Goal: Information Seeking & Learning: Check status

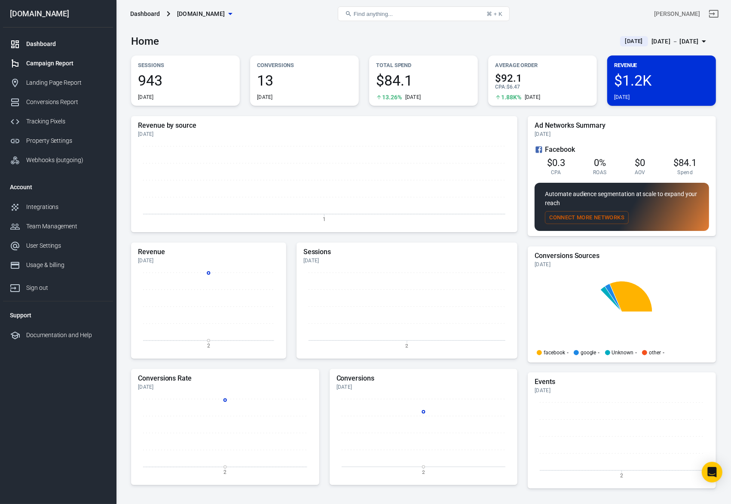
click at [42, 61] on div "Campaign Report" at bounding box center [66, 63] width 80 height 9
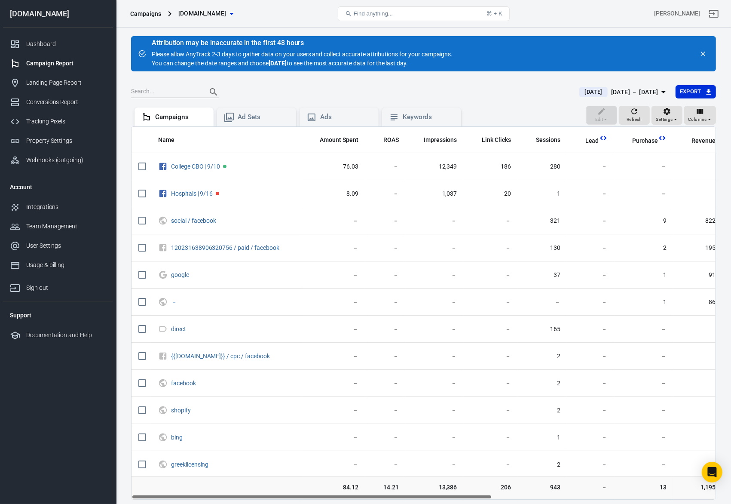
click at [626, 90] on div "Oct 2 － Oct 2, 2025" at bounding box center [634, 92] width 47 height 11
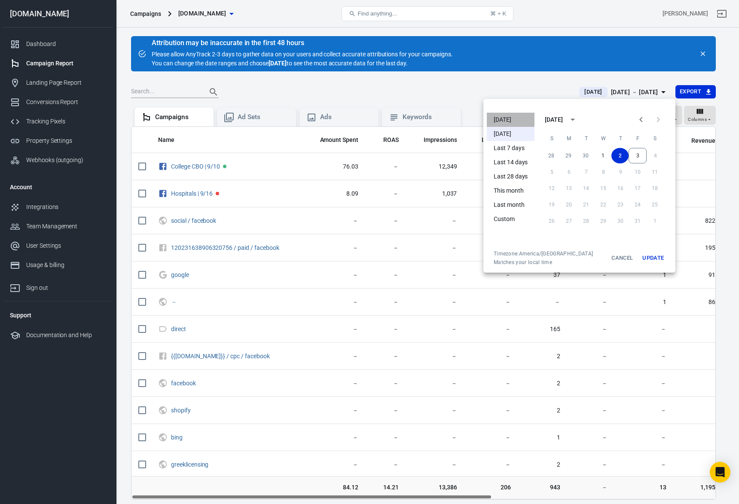
click at [521, 123] on li "[DATE]" at bounding box center [511, 120] width 48 height 14
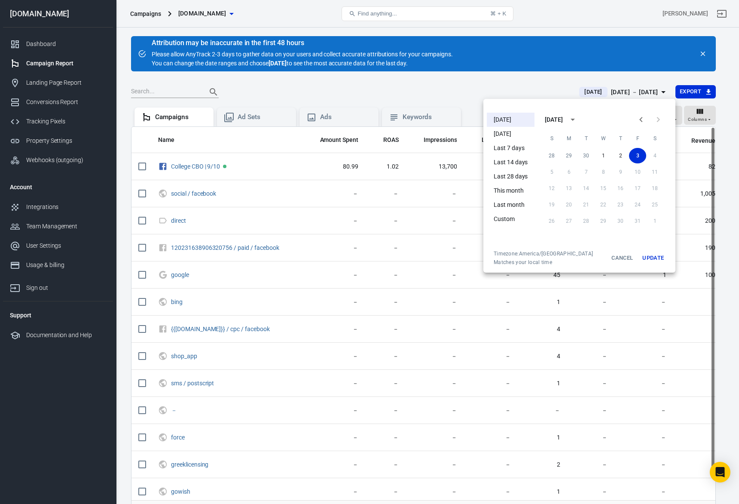
click at [339, 311] on div at bounding box center [369, 252] width 739 height 504
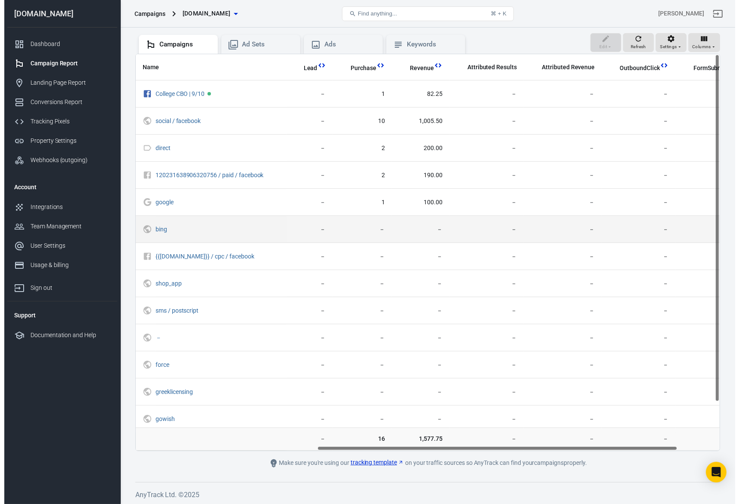
scroll to position [0, 282]
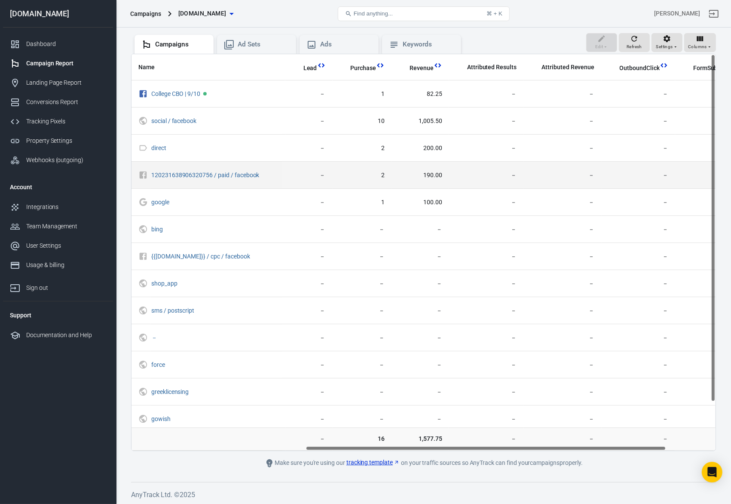
click at [431, 173] on span "190.00" at bounding box center [420, 175] width 44 height 9
click at [449, 174] on td "－" at bounding box center [486, 175] width 74 height 27
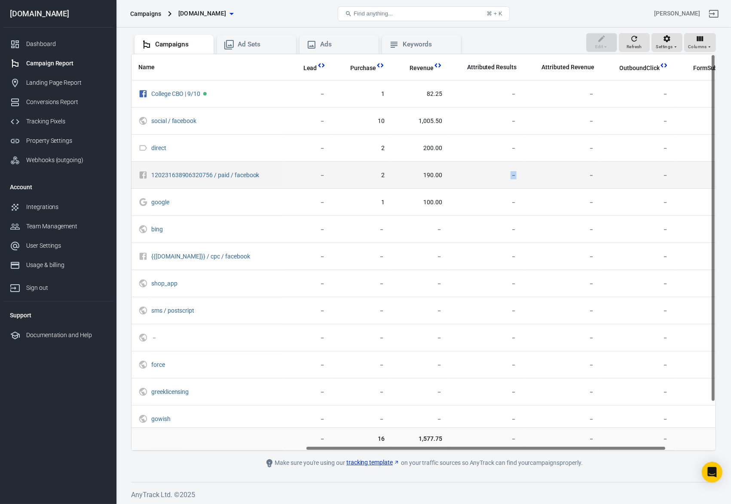
click at [449, 174] on td "－" at bounding box center [486, 175] width 74 height 27
click at [422, 169] on td "190.00" at bounding box center [420, 175] width 58 height 27
click at [438, 171] on span "190.00" at bounding box center [420, 175] width 44 height 9
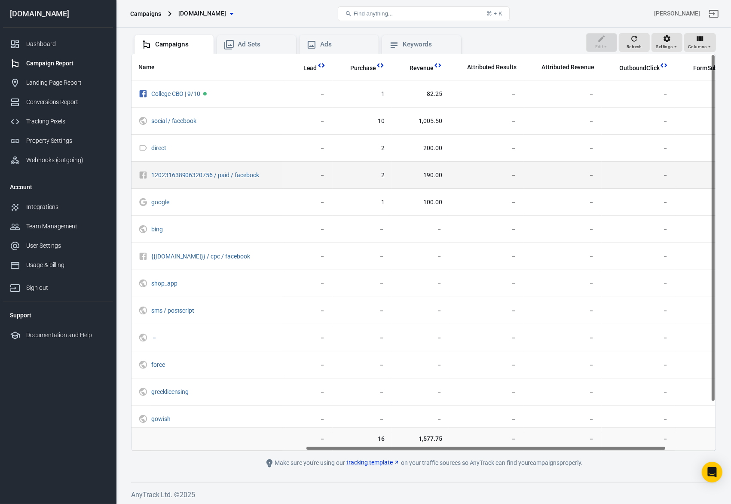
click at [438, 171] on span "190.00" at bounding box center [420, 175] width 44 height 9
click at [456, 172] on span "－" at bounding box center [486, 175] width 61 height 9
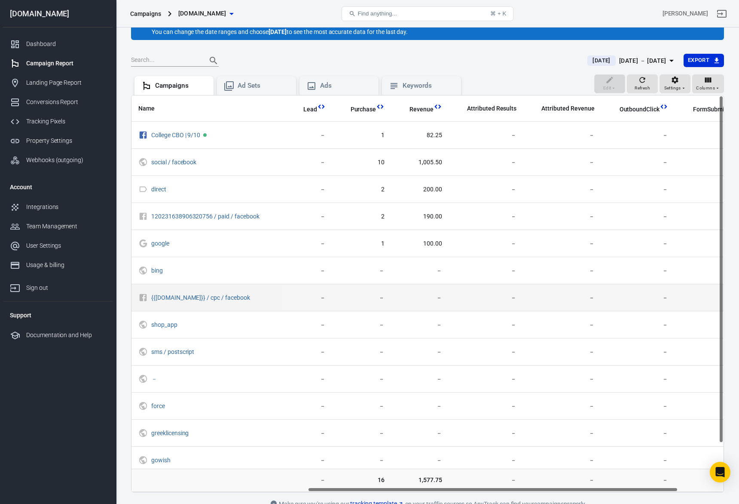
scroll to position [19, 0]
